Goal: Information Seeking & Learning: Learn about a topic

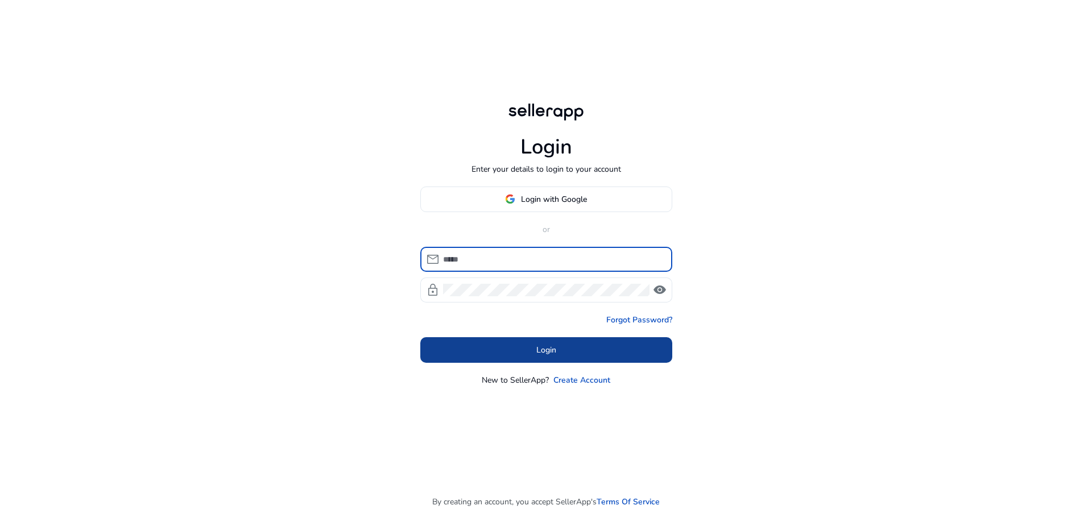
type input "**********"
click at [570, 355] on span at bounding box center [546, 349] width 252 height 27
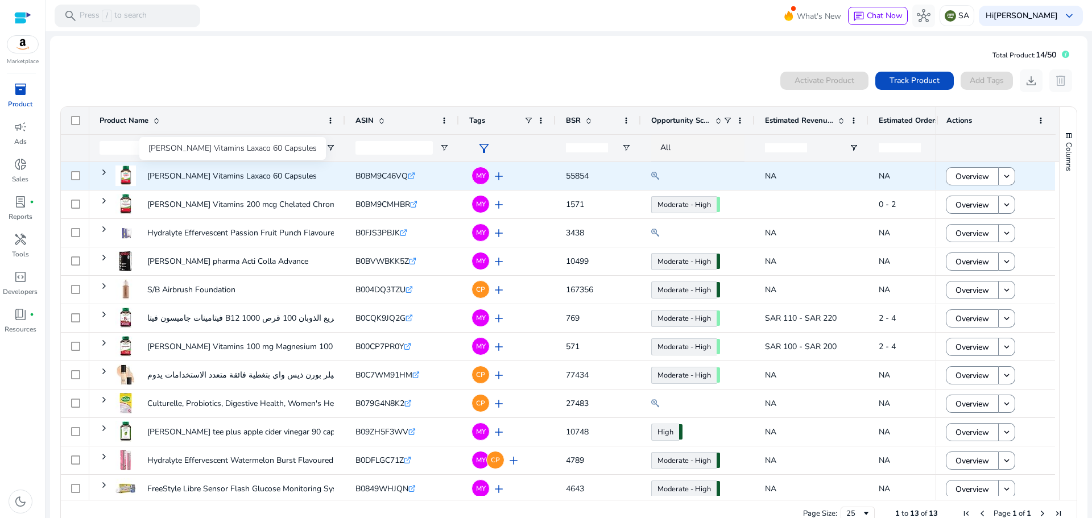
click at [212, 174] on p "[PERSON_NAME] Vitamins Laxaco 60 Capsules" at bounding box center [231, 175] width 169 height 23
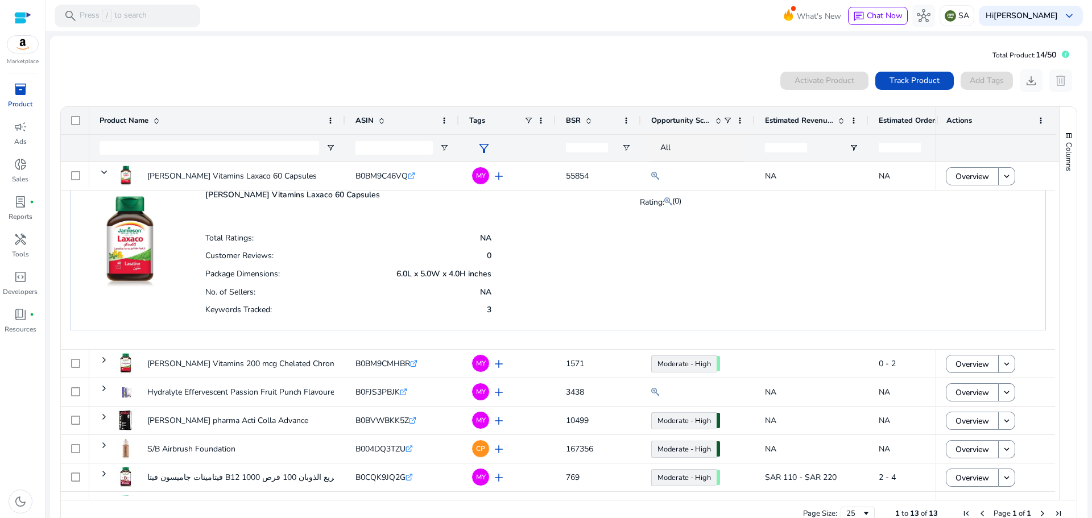
scroll to position [57, 0]
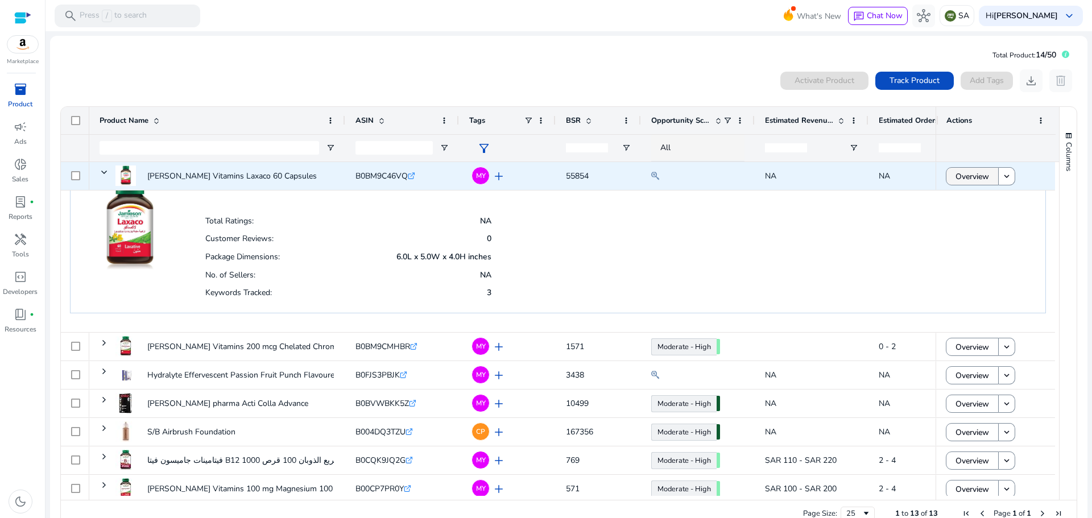
click at [974, 178] on span "Overview" at bounding box center [972, 176] width 34 height 23
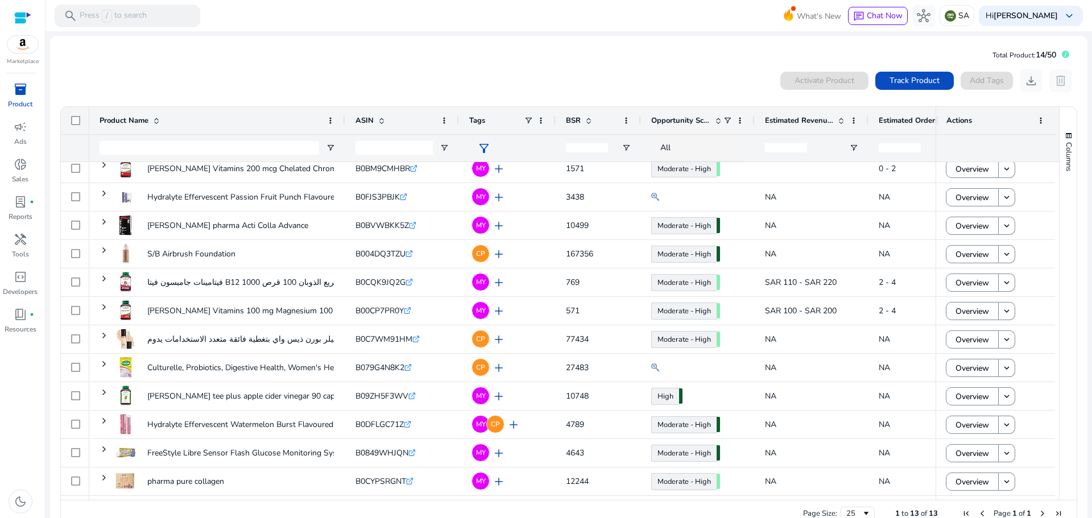
scroll to position [36, 0]
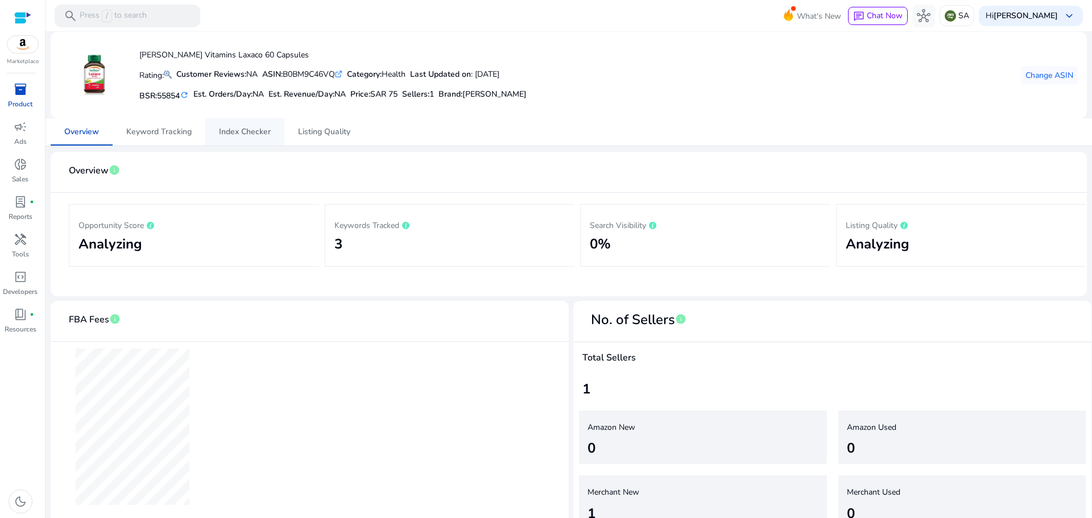
click at [234, 133] on span "Index Checker" at bounding box center [245, 132] width 52 height 8
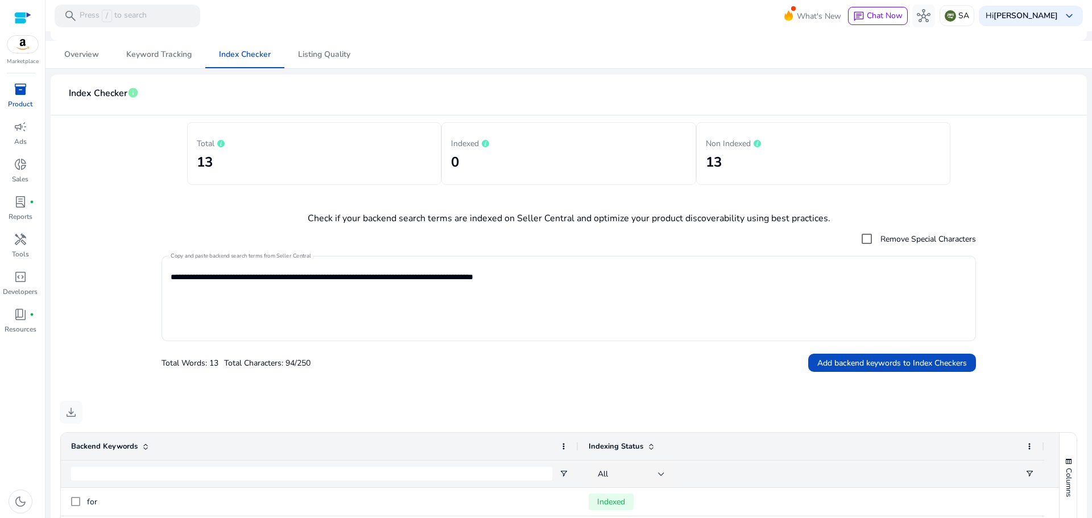
scroll to position [171, 0]
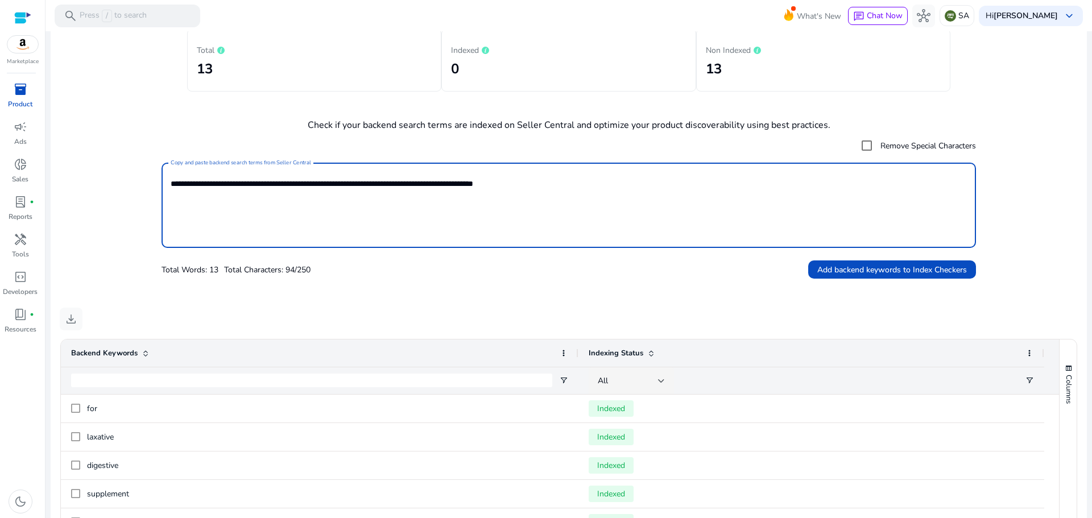
drag, startPoint x: 173, startPoint y: 181, endPoint x: 564, endPoint y: 148, distance: 392.1
click at [564, 148] on div "**********" at bounding box center [569, 206] width 814 height 145
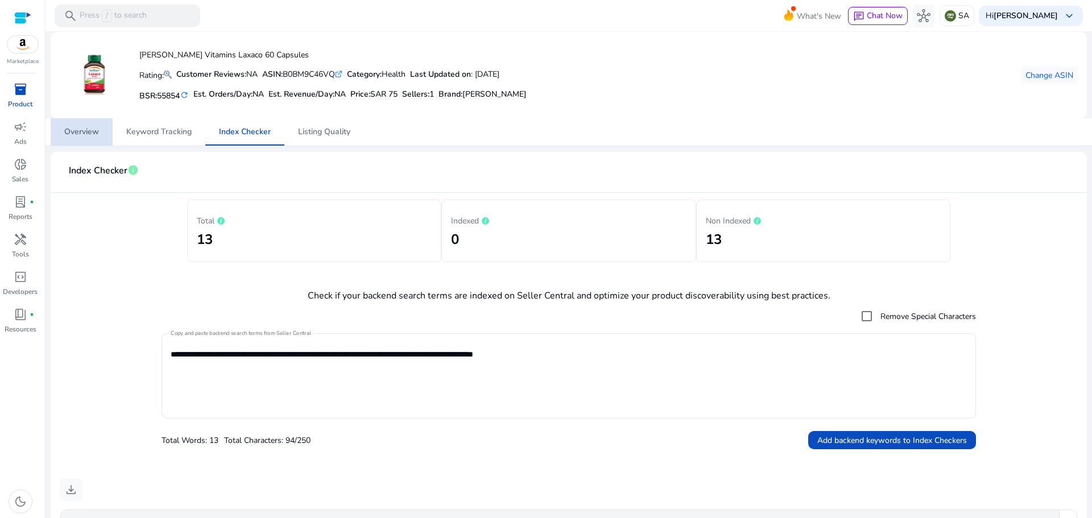
click at [84, 133] on span "Overview" at bounding box center [81, 132] width 35 height 8
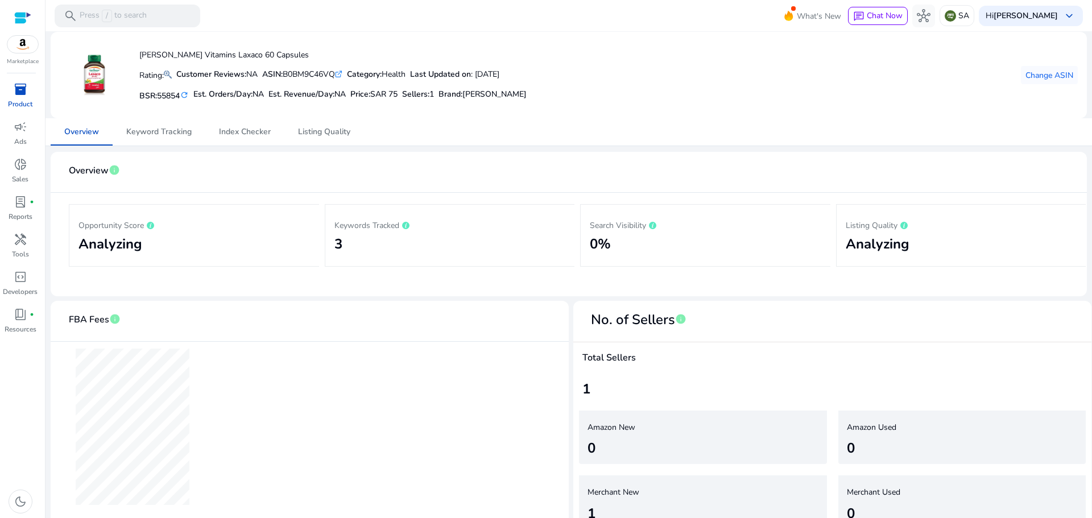
scroll to position [21, 0]
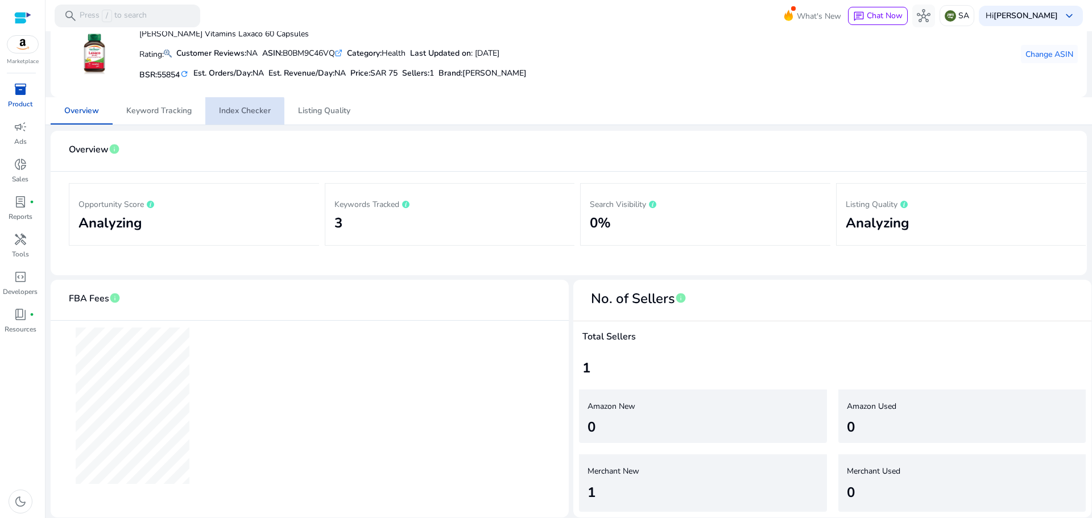
click at [233, 114] on span "Index Checker" at bounding box center [245, 111] width 52 height 8
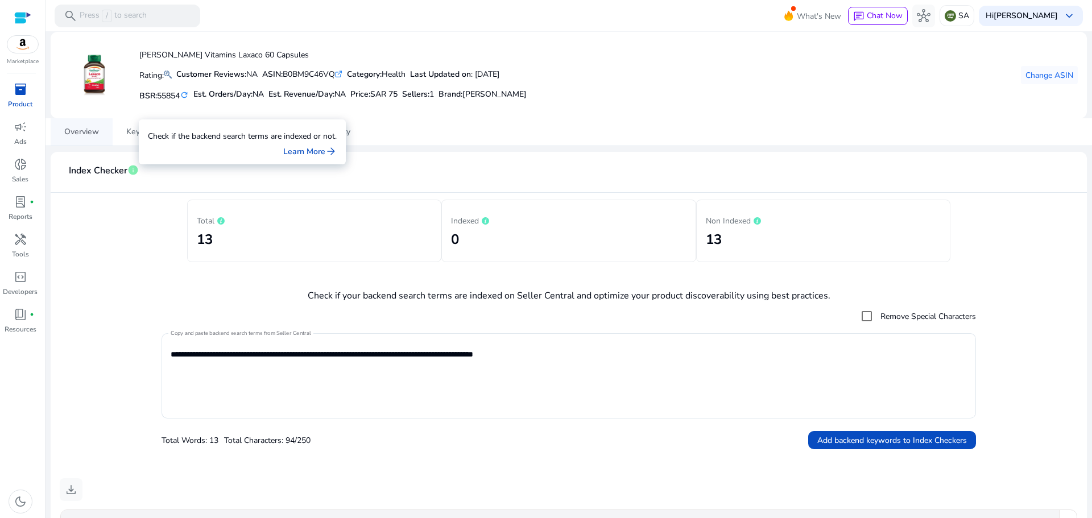
click at [67, 128] on span "Overview" at bounding box center [81, 132] width 35 height 8
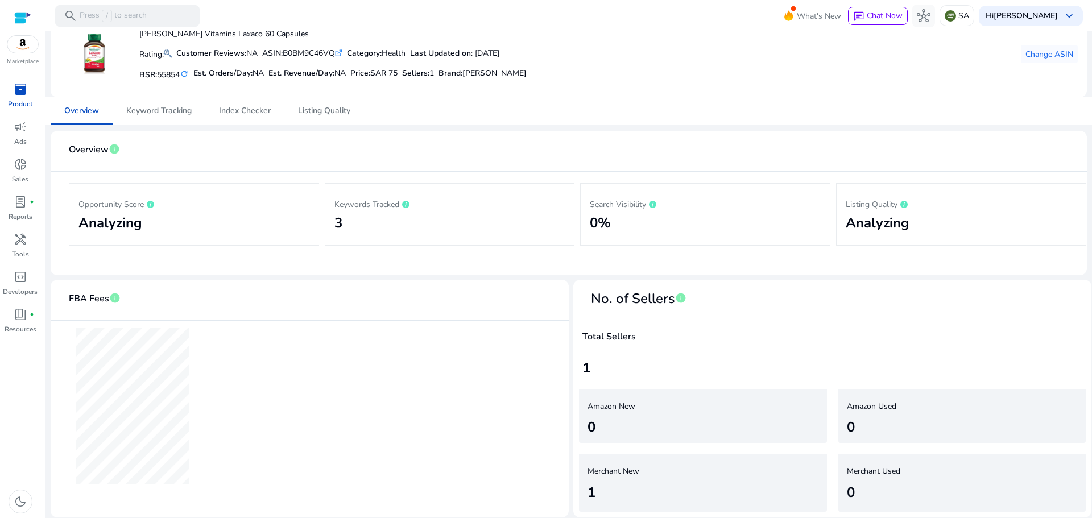
click at [14, 90] on span "inventory_2" at bounding box center [21, 89] width 14 height 14
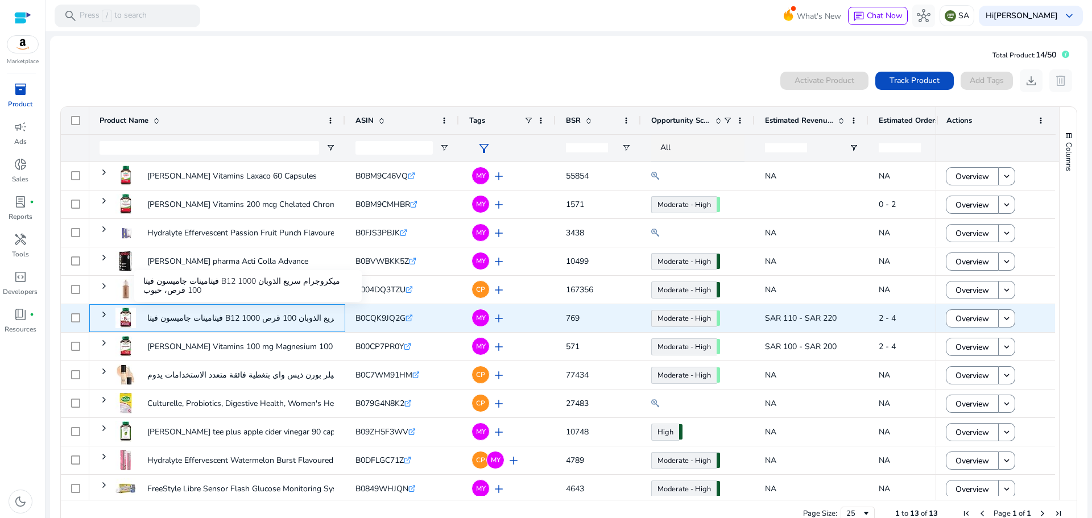
click at [209, 316] on p "فيتامينات جاميسون فيتا B12 1000 ميكروجرام سريع الذوبان 100 قرص،..." at bounding box center [267, 318] width 241 height 23
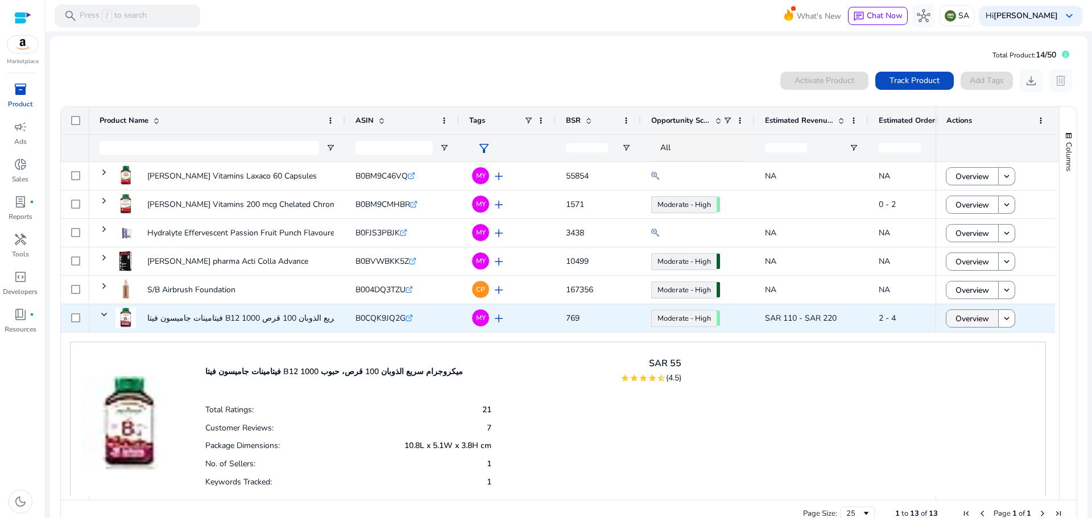
click at [976, 316] on span "Overview" at bounding box center [972, 318] width 34 height 23
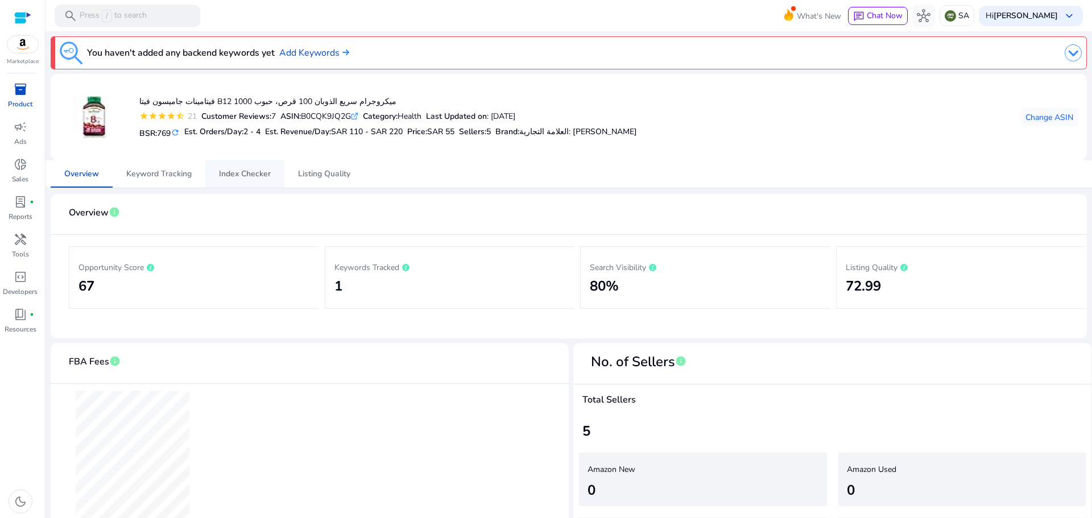
click at [242, 172] on span "Index Checker" at bounding box center [245, 174] width 52 height 8
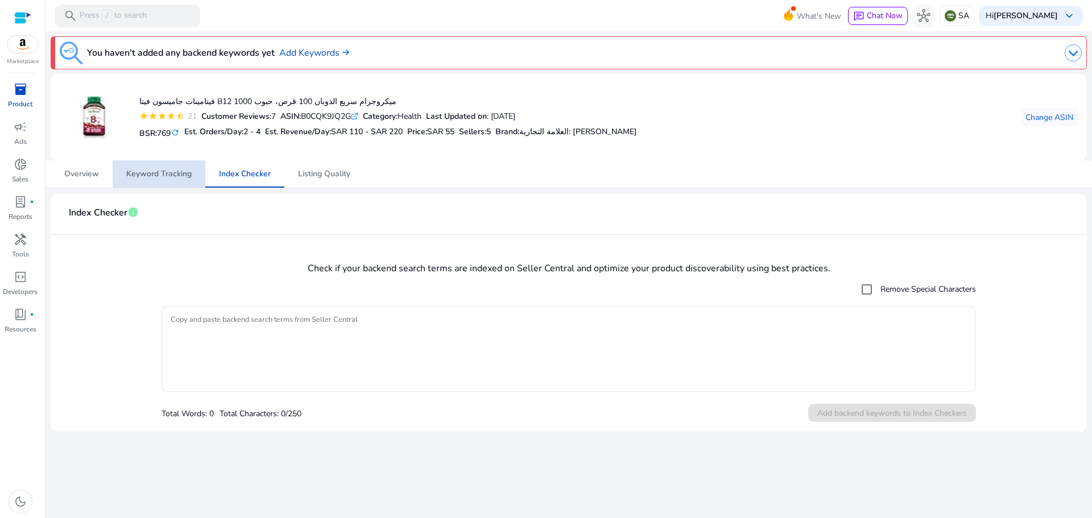
click at [154, 170] on span "Keyword Tracking" at bounding box center [158, 174] width 65 height 8
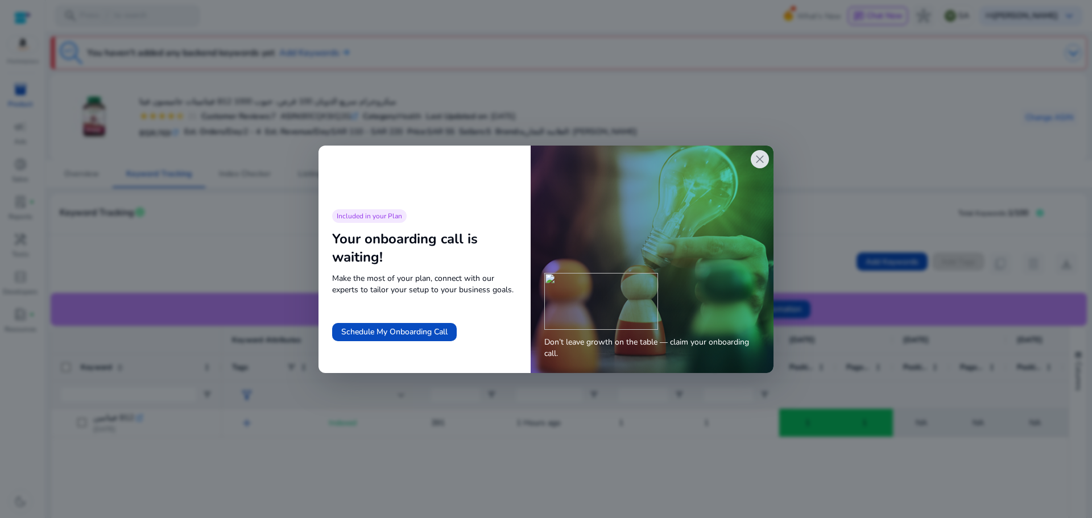
click at [763, 156] on span "close" at bounding box center [760, 159] width 14 height 14
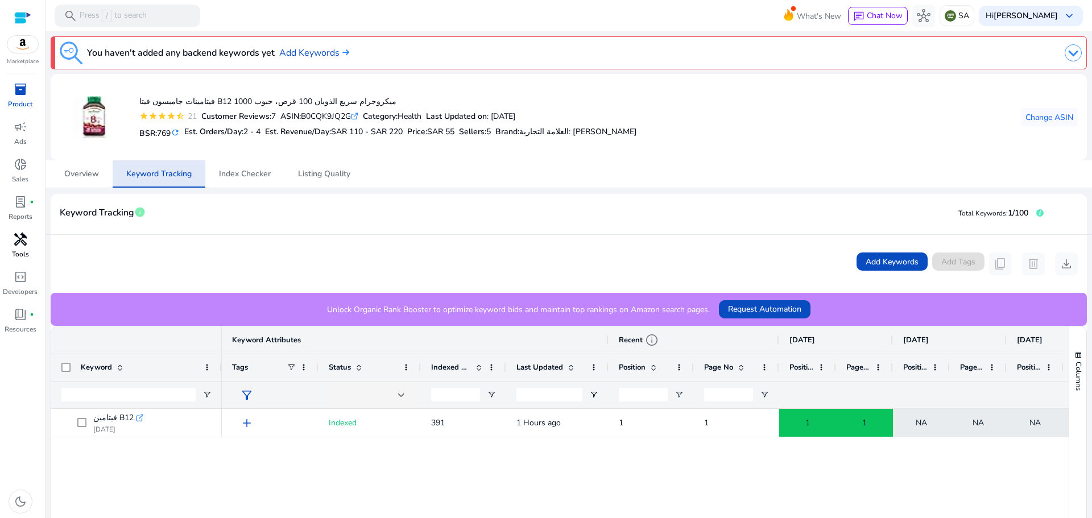
click at [20, 242] on span "handyman" at bounding box center [21, 240] width 14 height 14
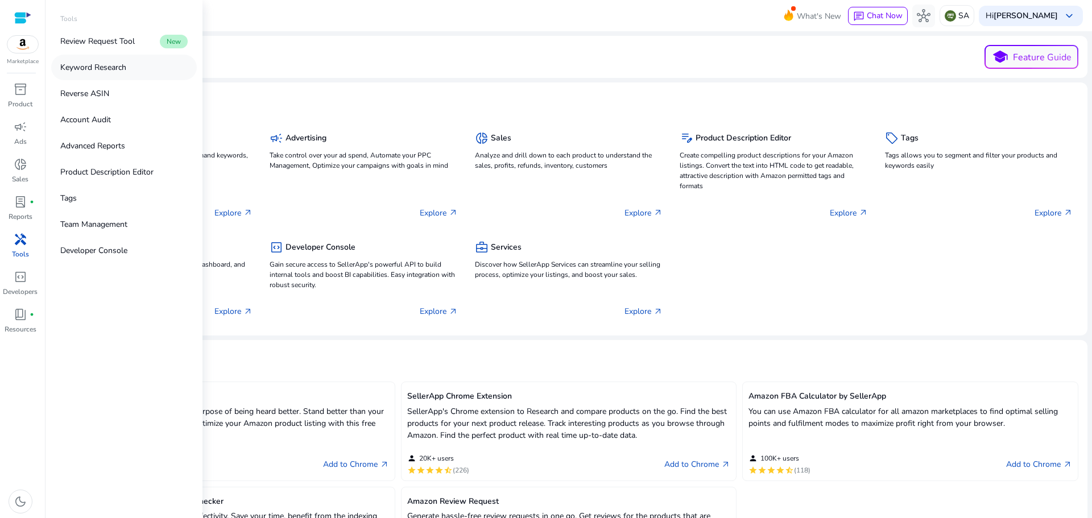
click at [105, 65] on p "Keyword Research" at bounding box center [93, 67] width 66 height 12
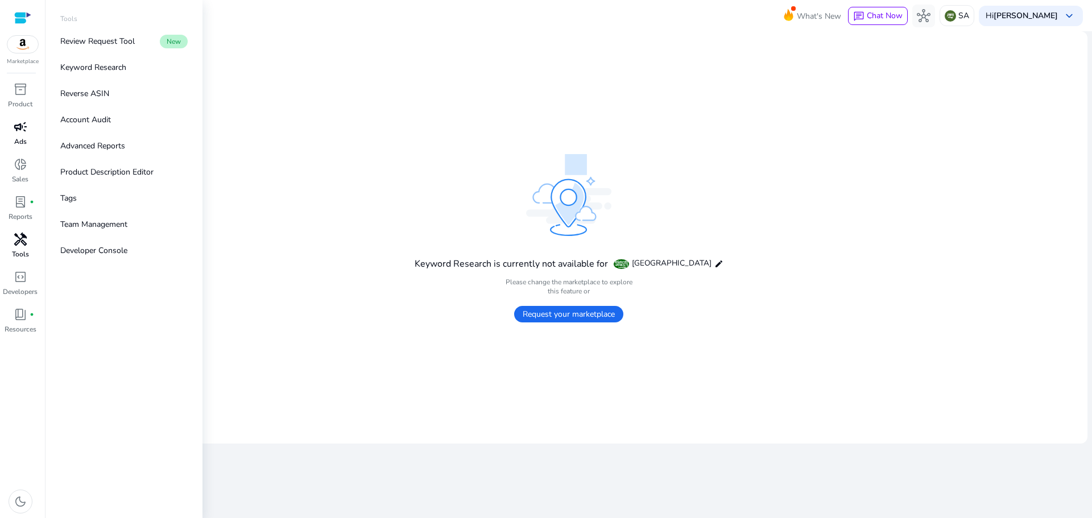
click at [22, 140] on p "Ads" at bounding box center [20, 141] width 13 height 10
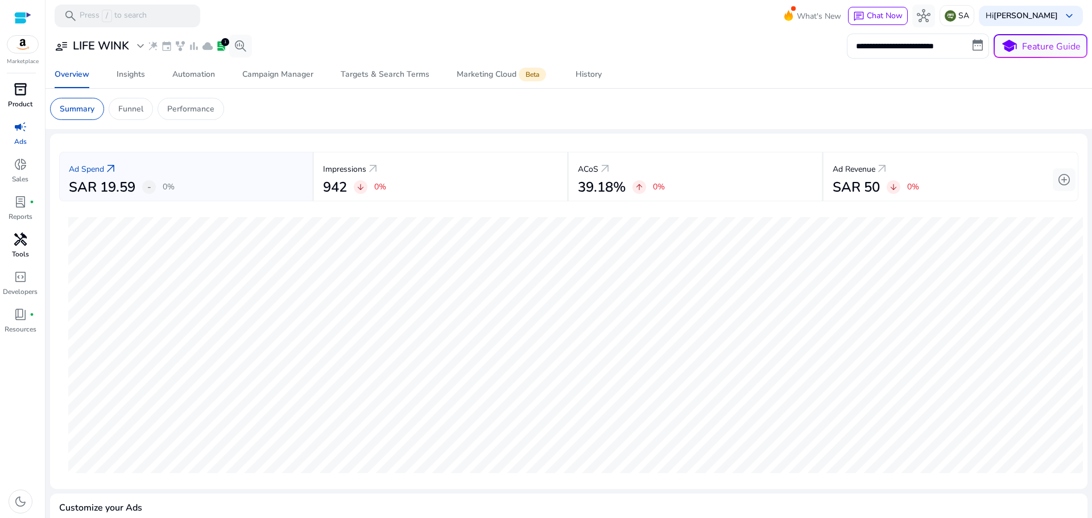
click at [20, 86] on span "inventory_2" at bounding box center [21, 89] width 14 height 14
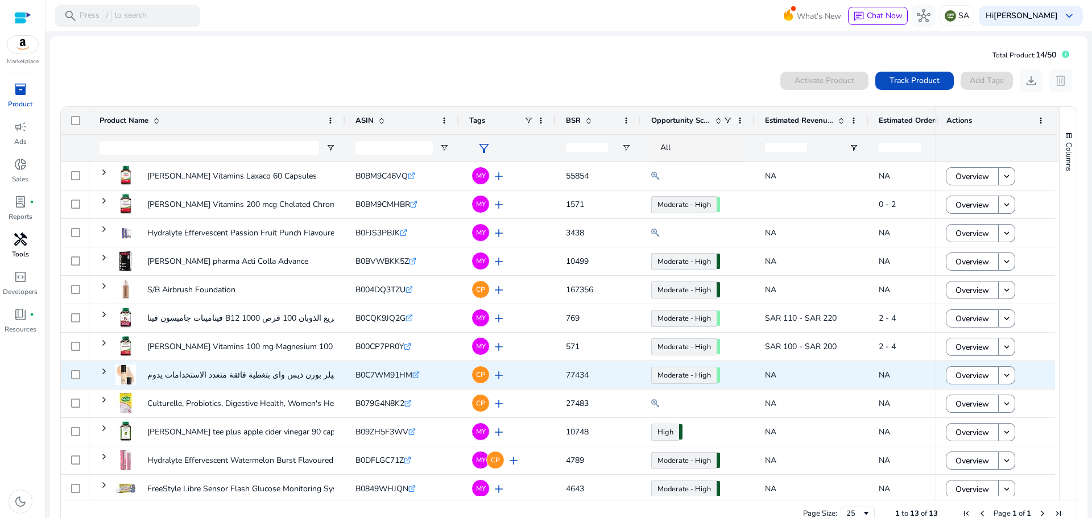
scroll to position [36, 0]
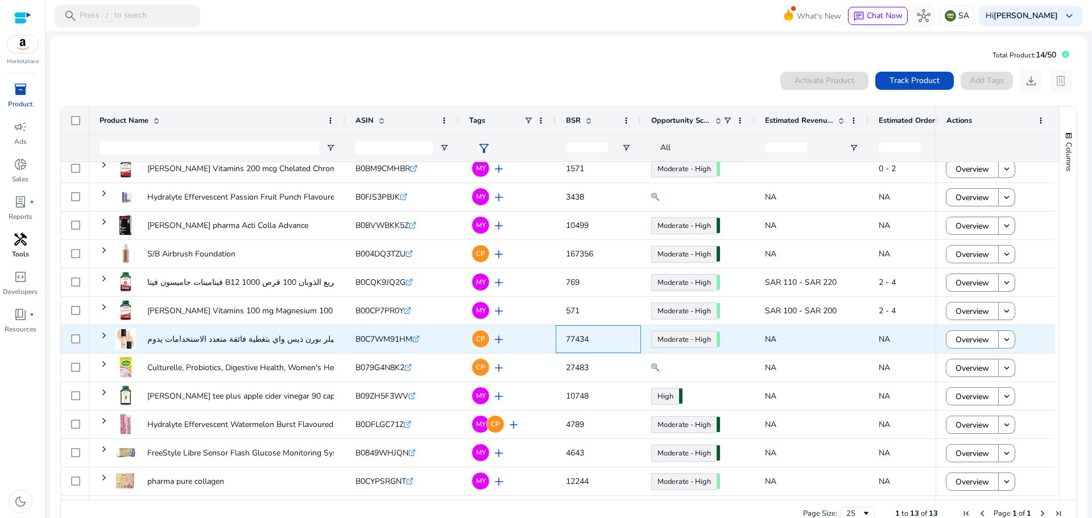
click at [575, 341] on span "77434" at bounding box center [577, 339] width 23 height 11
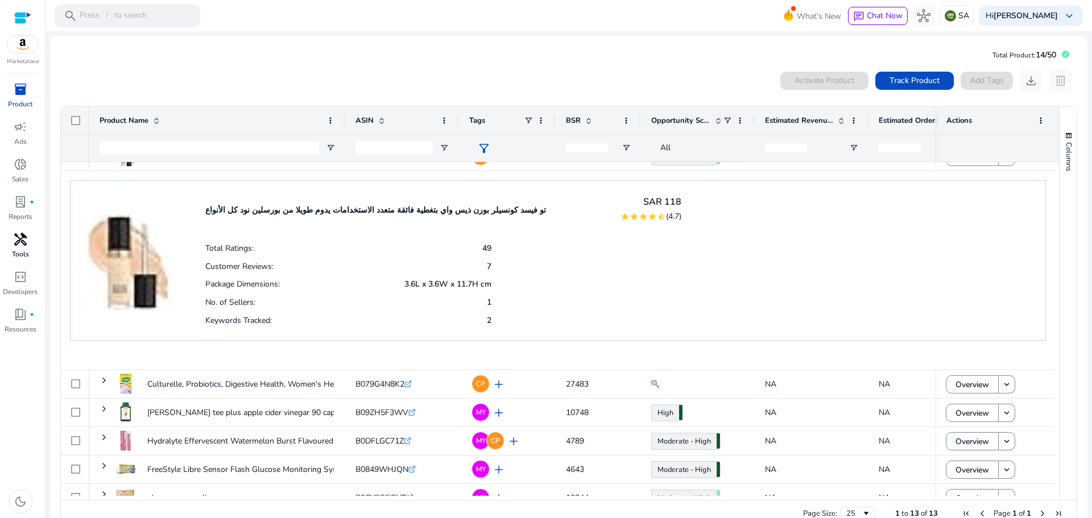
scroll to position [227, 0]
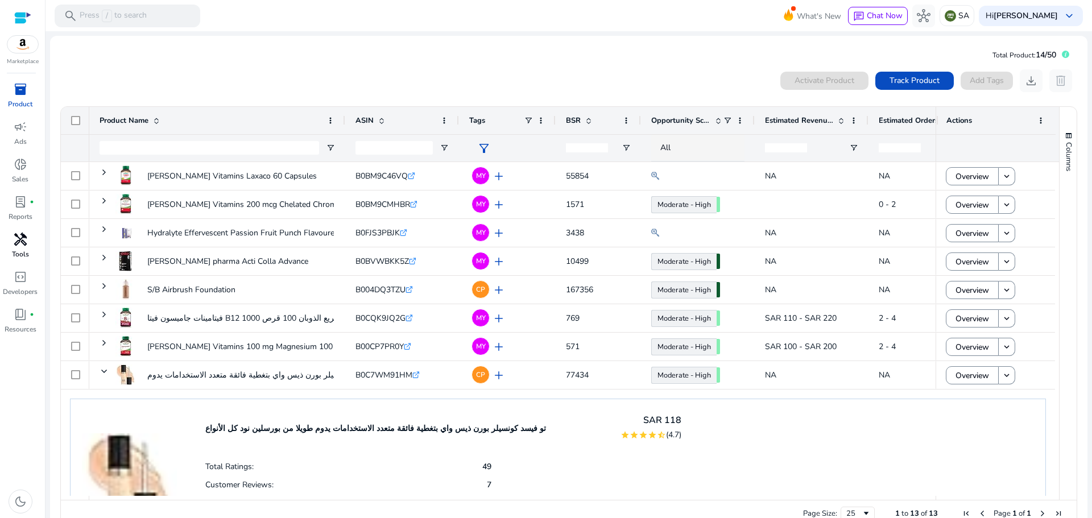
click at [589, 119] on span at bounding box center [588, 120] width 9 height 9
